Goal: Task Accomplishment & Management: Complete application form

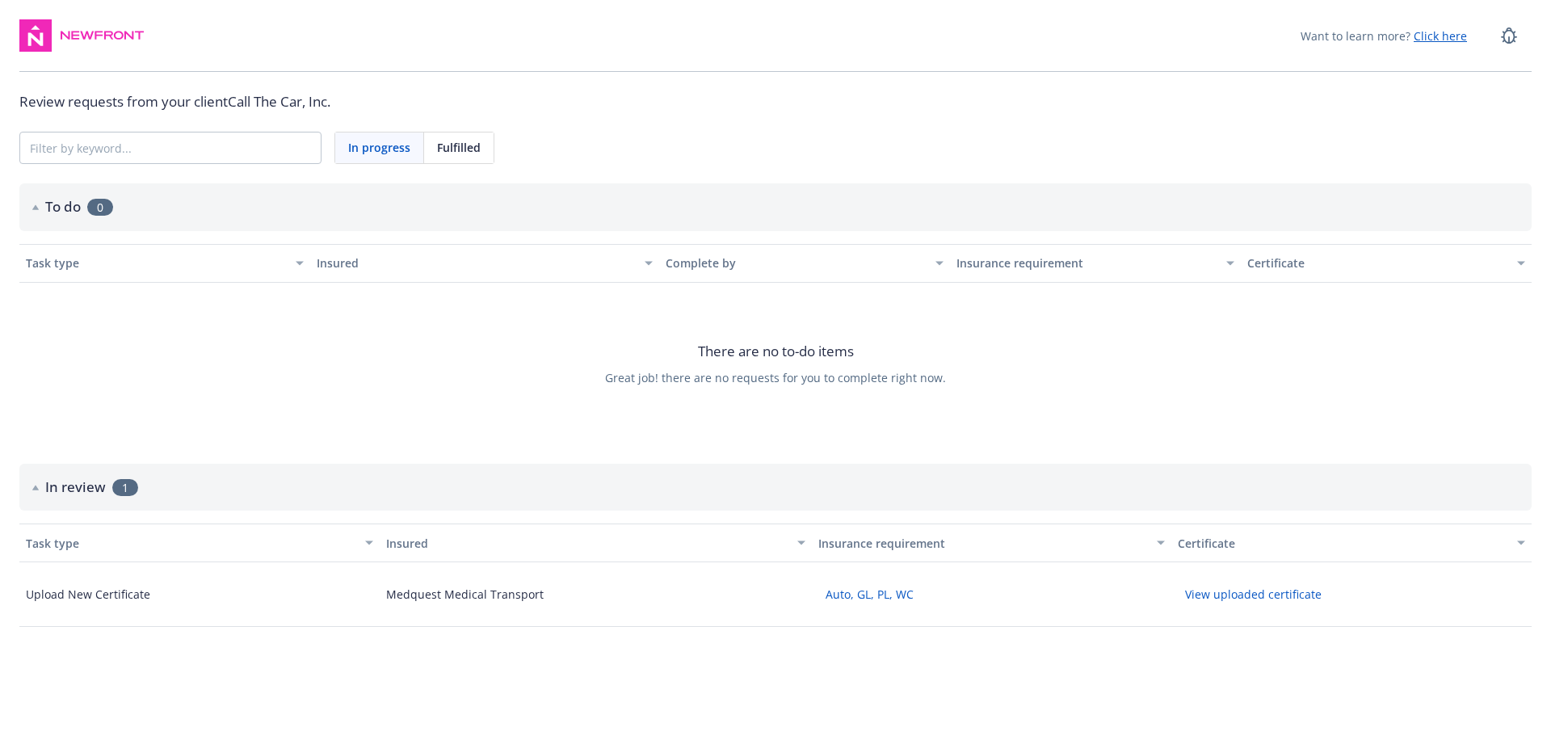
click at [864, 592] on button "Auto, GL, PL, WC" at bounding box center [869, 594] width 103 height 25
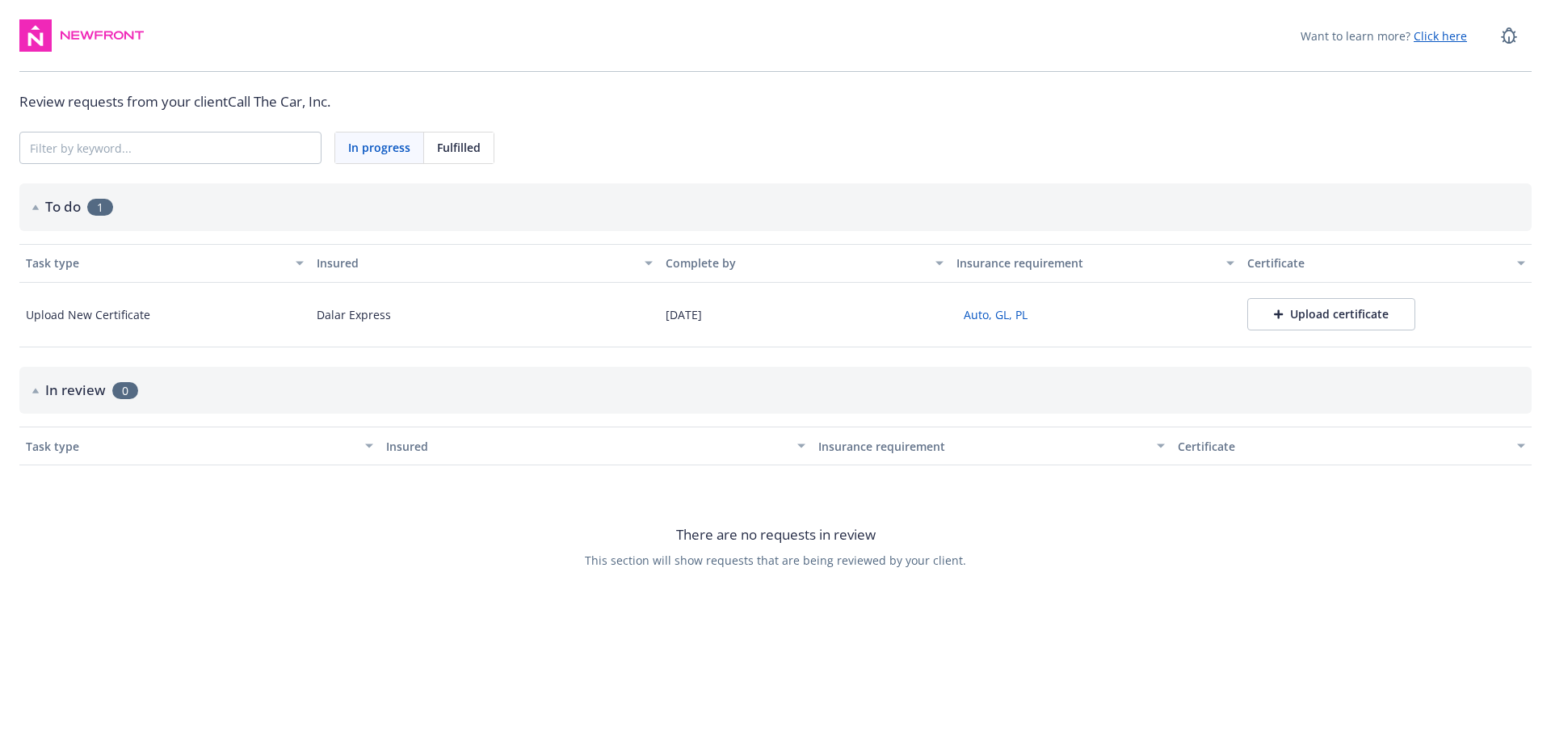
click at [1288, 324] on button "Upload certificate" at bounding box center [1331, 314] width 168 height 32
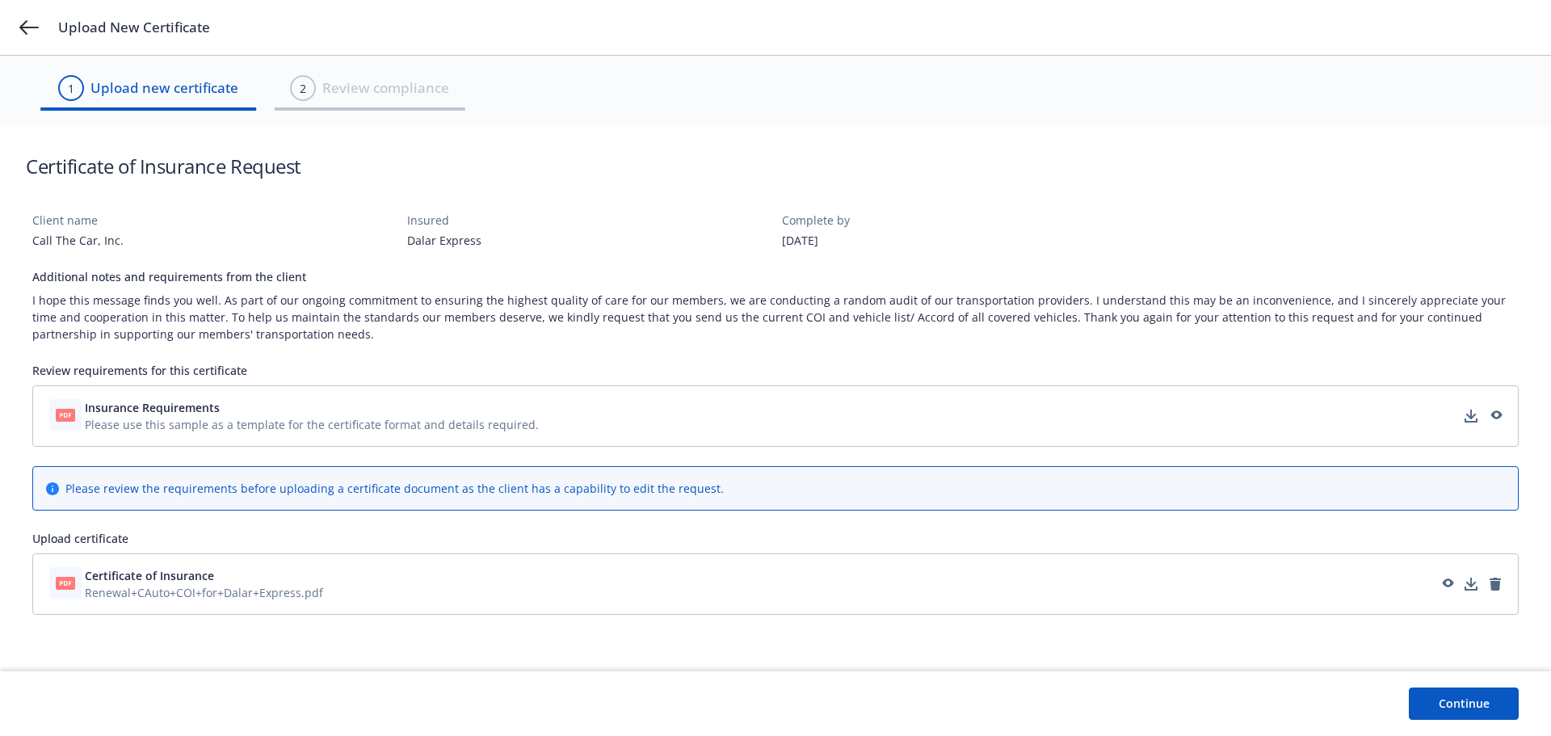
click at [1456, 705] on button "Continue" at bounding box center [1464, 703] width 110 height 32
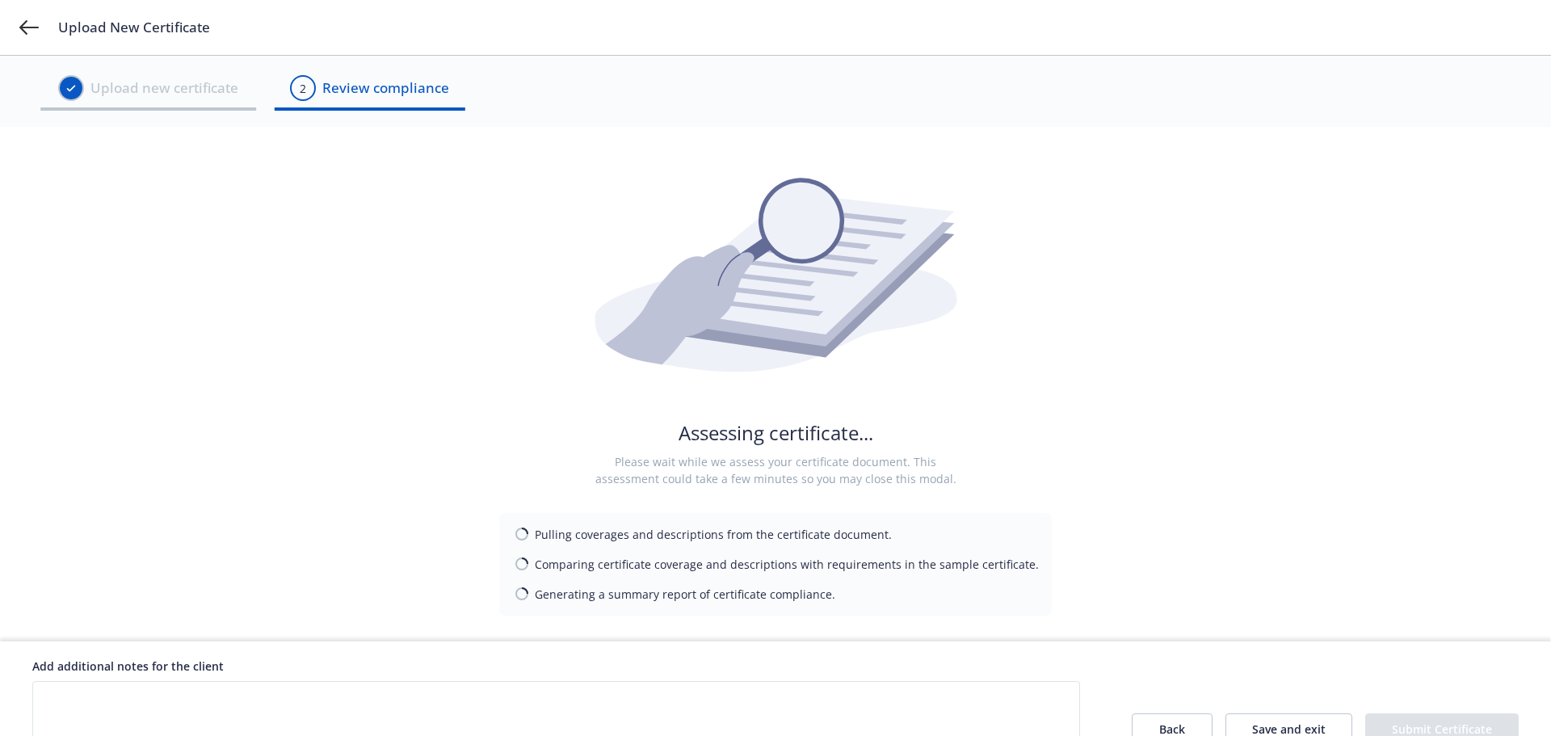
click at [801, 693] on textarea at bounding box center [556, 713] width 1048 height 65
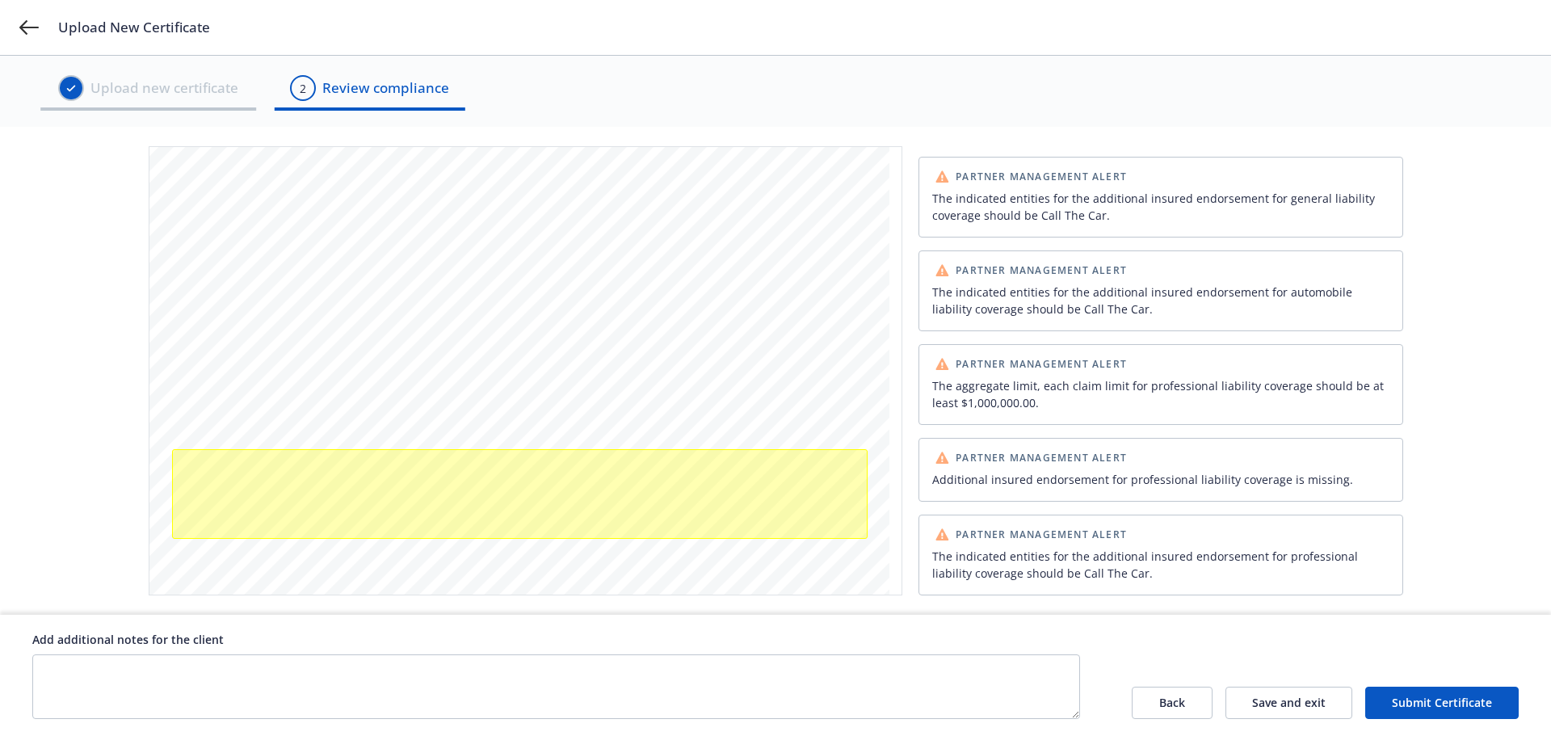
scroll to position [485, 0]
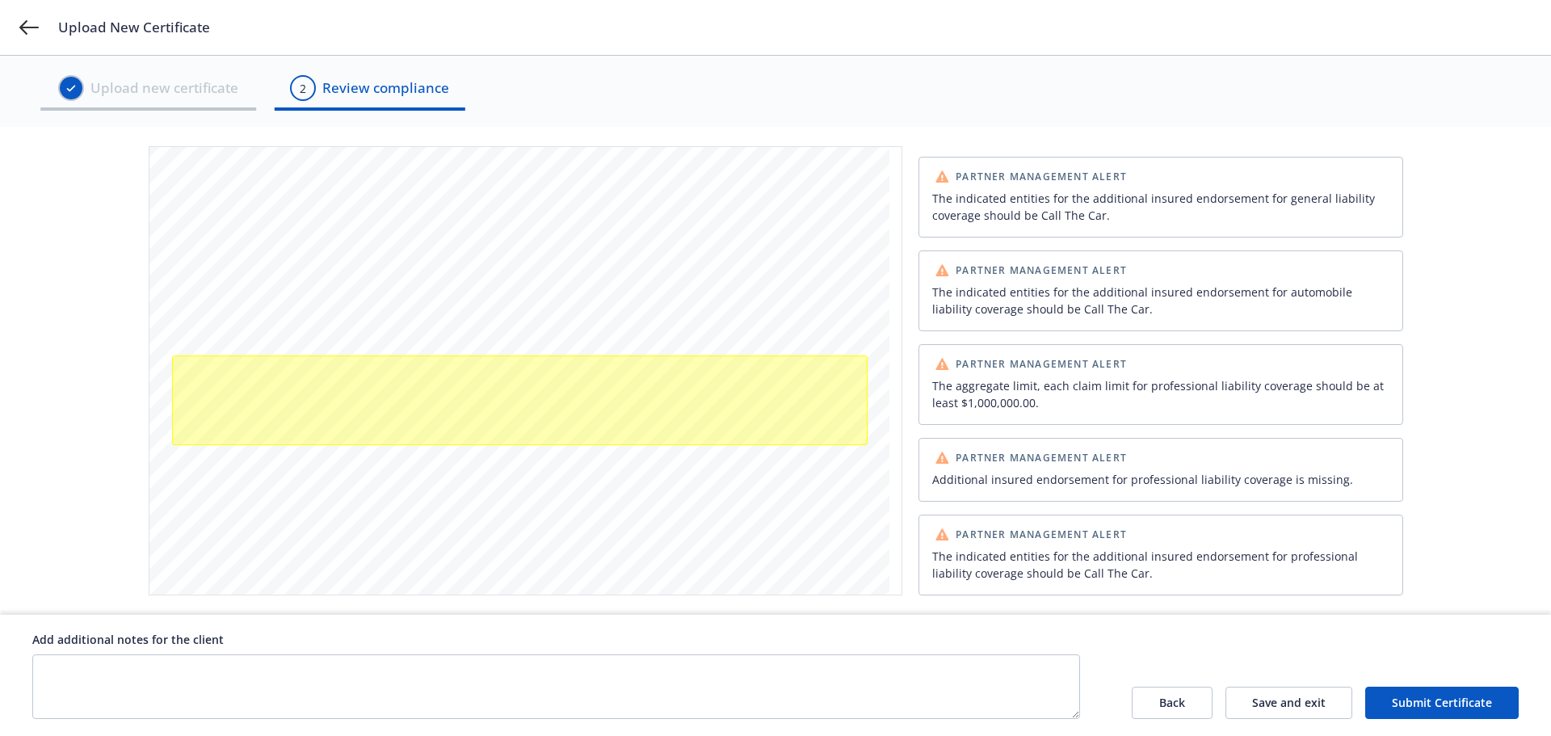
click at [679, 646] on div "Add additional notes for the client" at bounding box center [556, 639] width 1048 height 17
click at [1480, 691] on button "Submit Certificate" at bounding box center [1441, 703] width 153 height 32
